Goal: Task Accomplishment & Management: Use online tool/utility

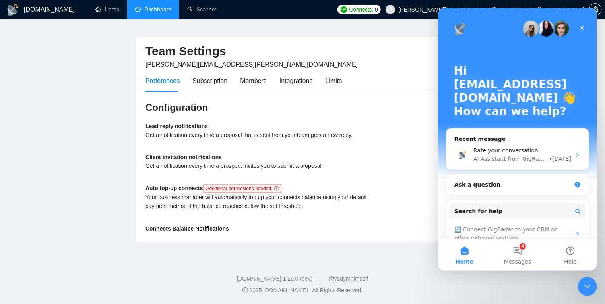
click at [165, 10] on link "Dashboard" at bounding box center [153, 9] width 36 height 7
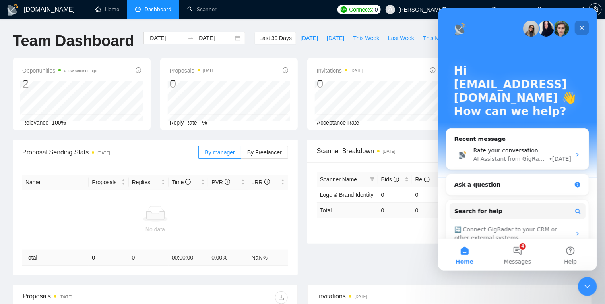
click at [582, 27] on icon "Close" at bounding box center [581, 28] width 6 height 6
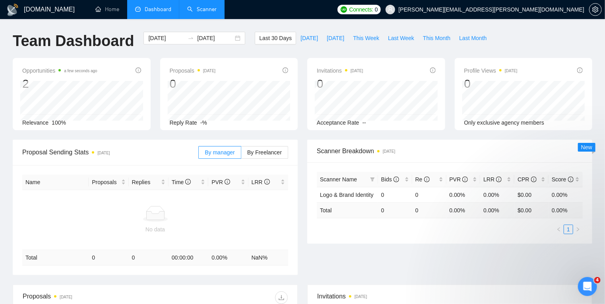
click at [201, 7] on link "Scanner" at bounding box center [201, 9] width 29 height 7
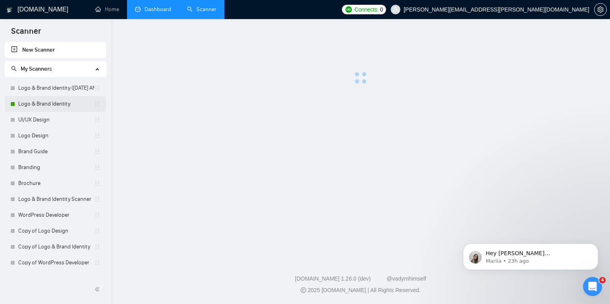
click at [72, 103] on link "Logo & Brand Identity" at bounding box center [56, 104] width 76 height 16
